Goal: Transaction & Acquisition: Purchase product/service

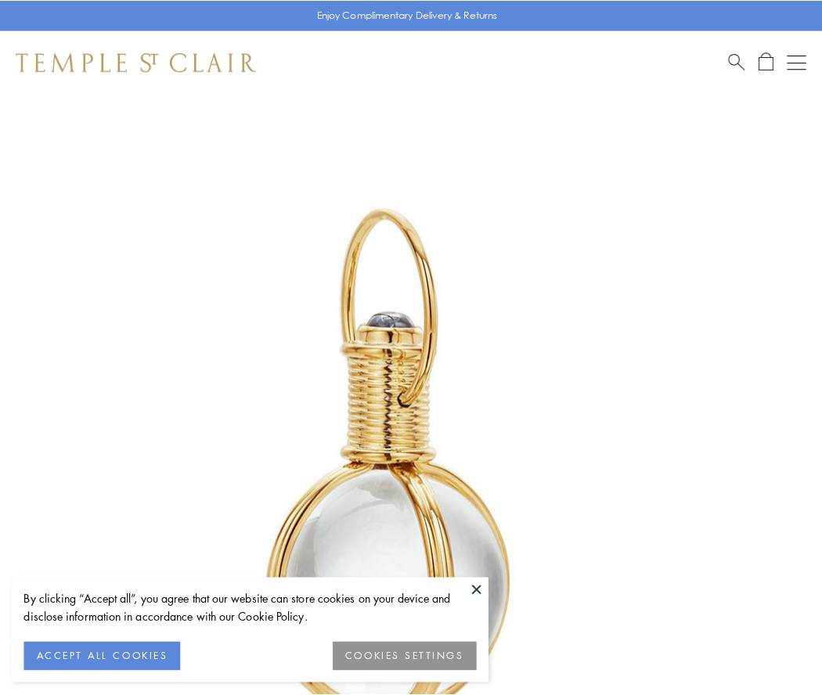
scroll to position [408, 0]
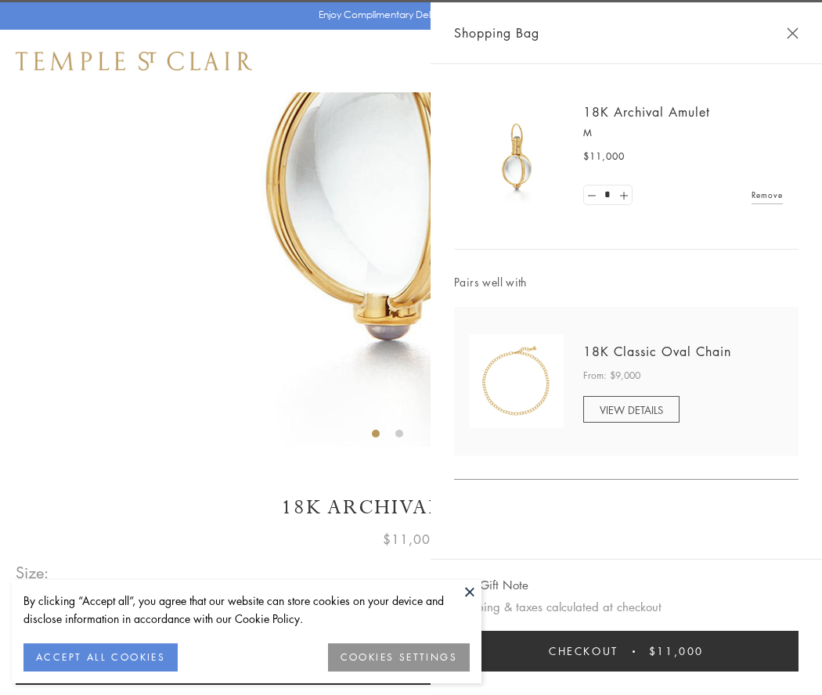
click at [626, 651] on button "Checkout $11,000" at bounding box center [626, 651] width 344 height 41
